Goal: Navigation & Orientation: Find specific page/section

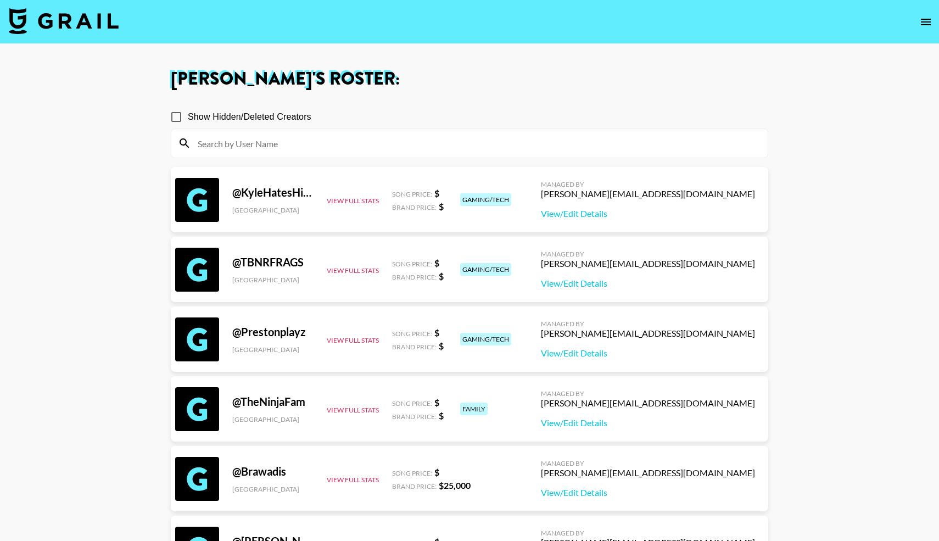
click at [49, 20] on img at bounding box center [64, 21] width 110 height 26
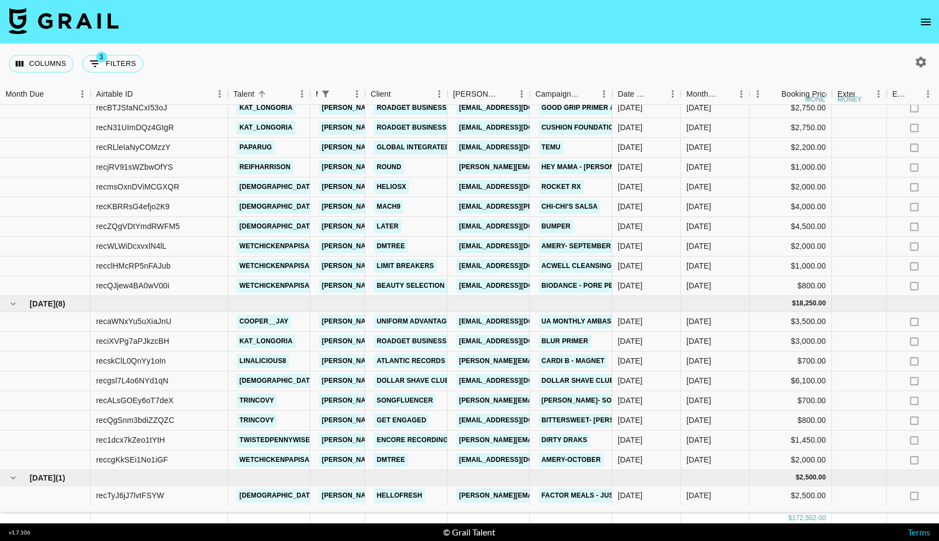
scroll to position [1193, 0]
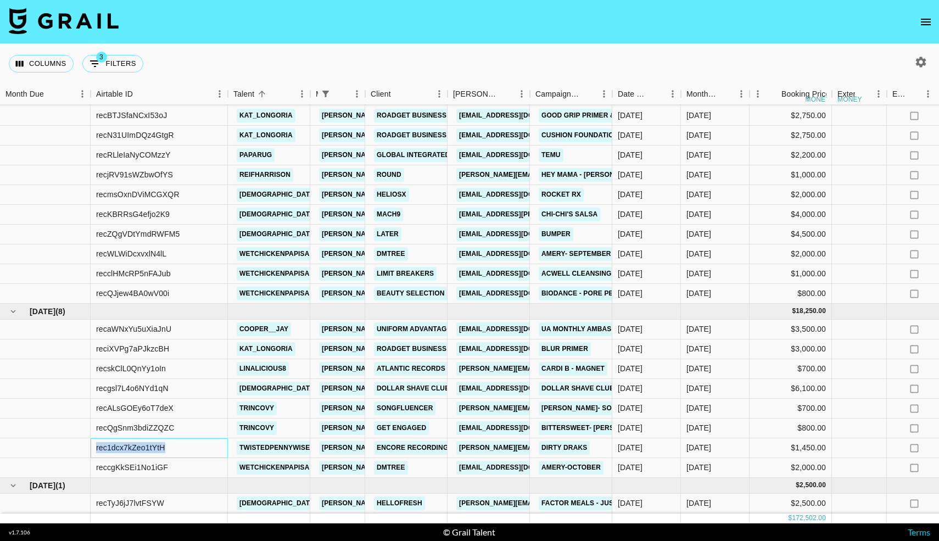
drag, startPoint x: 168, startPoint y: 445, endPoint x: 75, endPoint y: 451, distance: 92.9
click at [75, 451] on div "rec1dcx7kZeo1tYtH twistedpennywise [EMAIL_ADDRESS][DOMAIN_NAME] [MEDICAL_DATA] …" at bounding box center [904, 448] width 1809 height 20
copy div "rec1dcx7kZeo1tYtH"
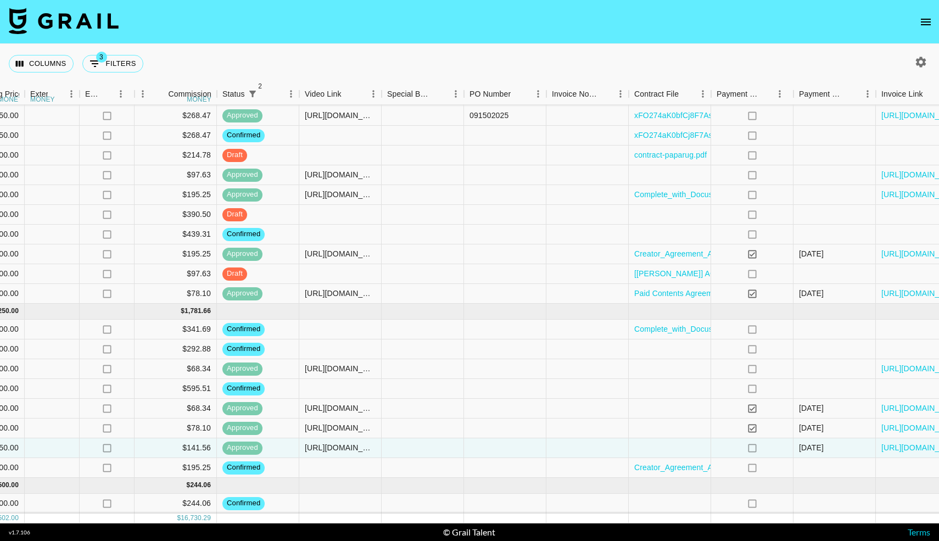
scroll to position [1193, 870]
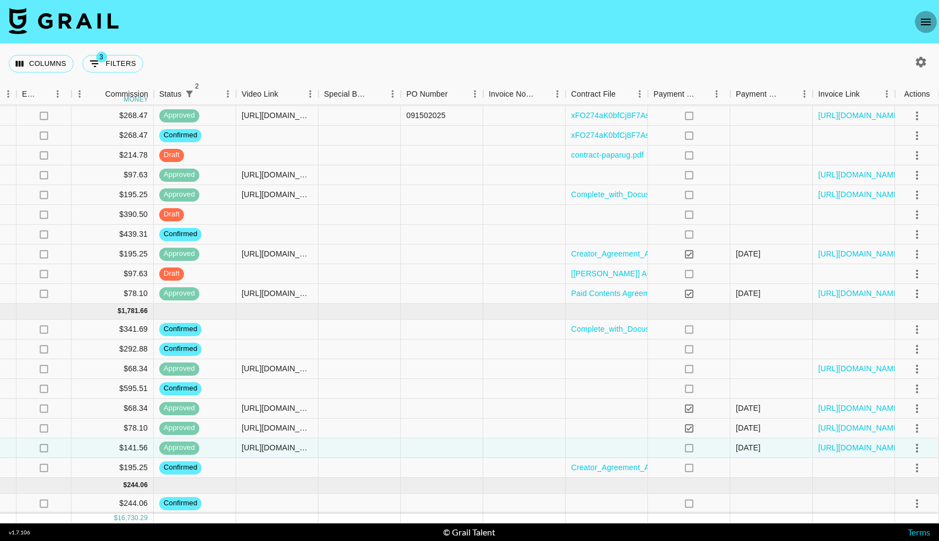
click at [924, 23] on icon "open drawer" at bounding box center [925, 21] width 13 height 13
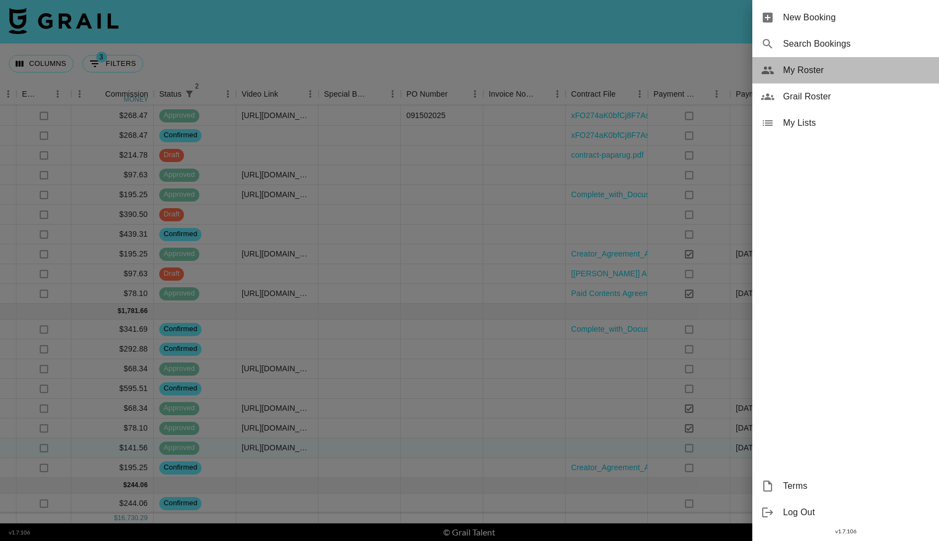
click at [815, 71] on span "My Roster" at bounding box center [856, 70] width 147 height 13
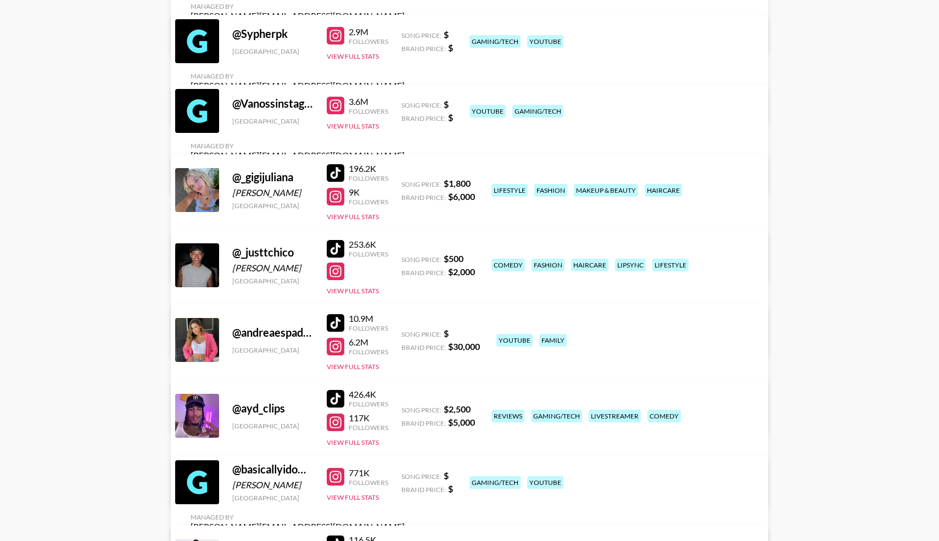
scroll to position [1339, 0]
